Goal: Navigation & Orientation: Find specific page/section

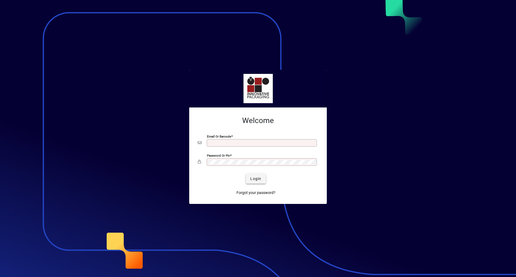
type input "**********"
click at [254, 180] on span "Login" at bounding box center [255, 179] width 11 height 6
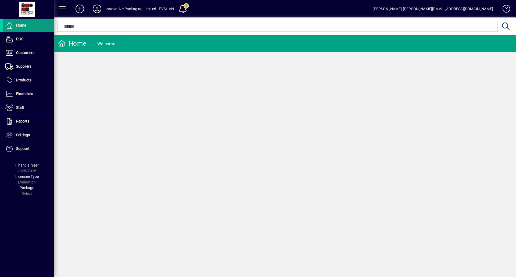
click at [154, 8] on div "Innovative Packaging Limited - EVAL AN" at bounding box center [140, 9] width 69 height 9
click at [167, 8] on div "Innovative Packaging Limited - EVAL AN" at bounding box center [140, 9] width 69 height 9
click at [187, 8] on span at bounding box center [182, 8] width 13 height 13
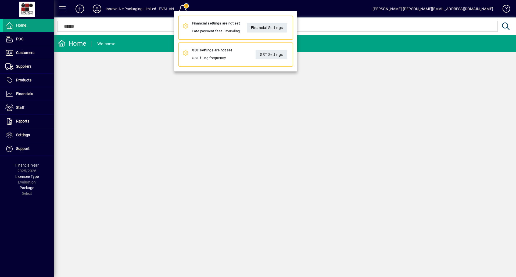
click at [95, 8] on div at bounding box center [258, 138] width 516 height 277
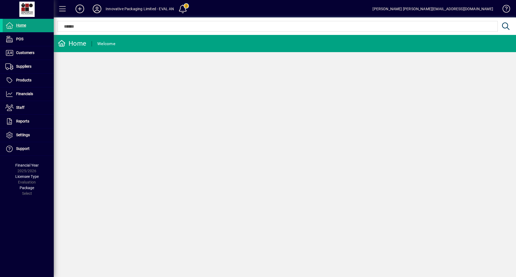
click at [98, 10] on icon at bounding box center [97, 9] width 11 height 9
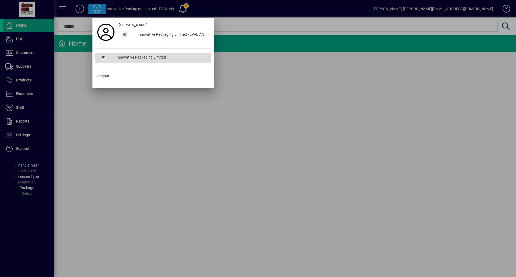
click at [146, 57] on div "Innovative Packaging Limited" at bounding box center [161, 58] width 99 height 10
